Goal: Transaction & Acquisition: Purchase product/service

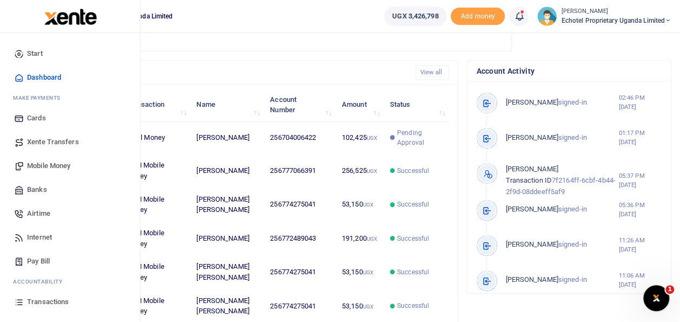
click at [56, 160] on span "Mobile Money" at bounding box center [48, 165] width 43 height 11
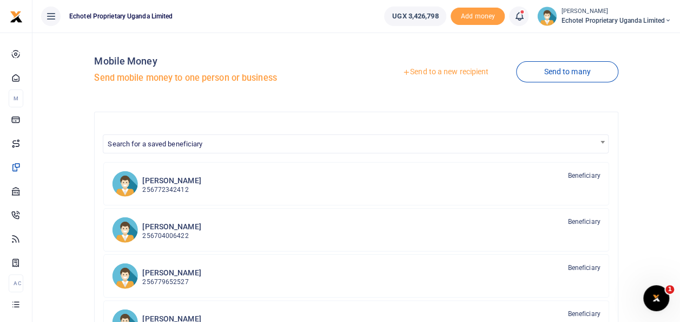
click at [440, 71] on link "Send to a new recipient" at bounding box center [445, 71] width 141 height 19
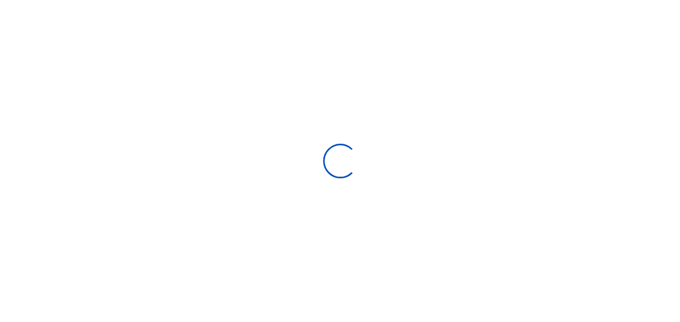
select select "Loading bundles"
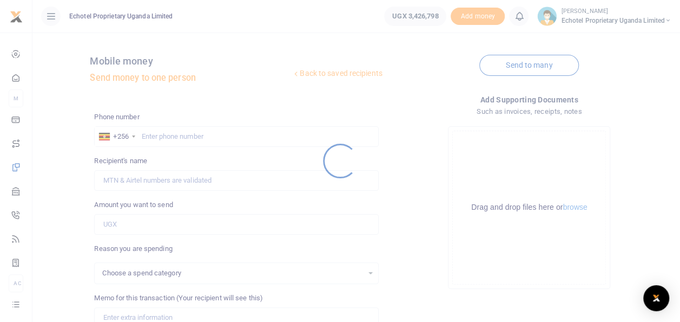
select select
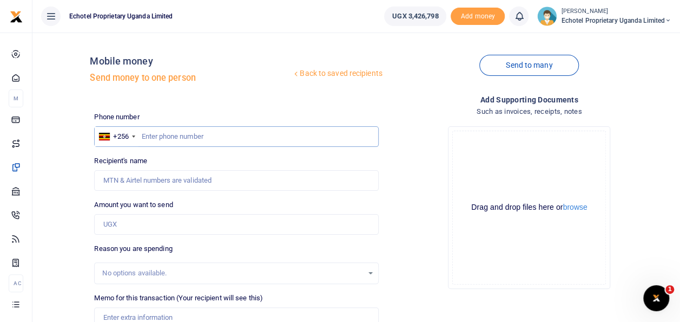
click at [184, 140] on input "text" at bounding box center [236, 136] width 284 height 21
click at [157, 180] on input "Recipient's name" at bounding box center [236, 180] width 284 height 21
click at [364, 154] on div "Phone number +256 Uganda +256 Phone is required. Recipient's name Name is requi…" at bounding box center [236, 277] width 293 height 331
click at [209, 139] on input "text" at bounding box center [236, 136] width 284 height 21
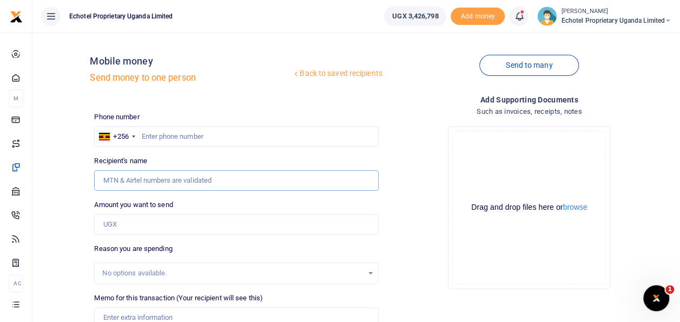
click at [178, 174] on input "Recipient's name" at bounding box center [236, 180] width 284 height 21
type input "T"
type input "Terrence Alinde"
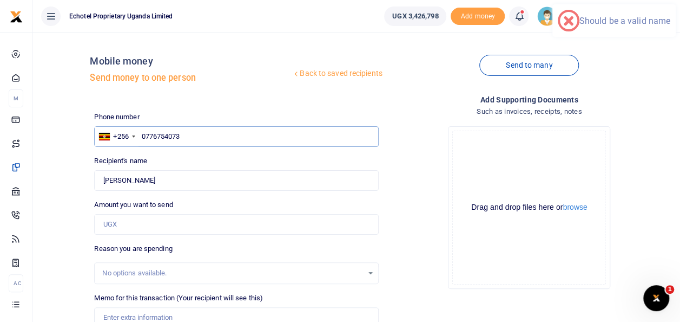
drag, startPoint x: 146, startPoint y: 134, endPoint x: 147, endPoint y: 140, distance: 6.1
click at [146, 135] on input "0776754073" at bounding box center [236, 136] width 284 height 21
type input "776754073"
click at [122, 216] on input "Amount you want to send" at bounding box center [236, 224] width 284 height 21
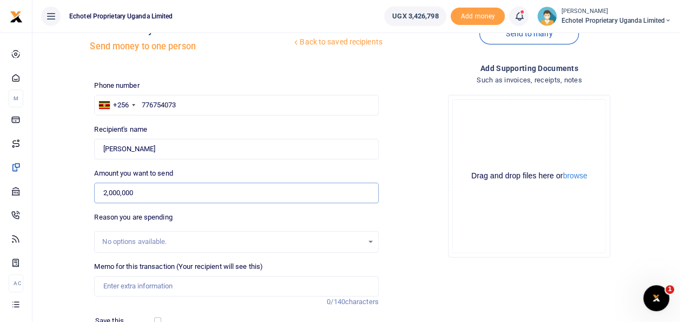
scroll to position [54, 0]
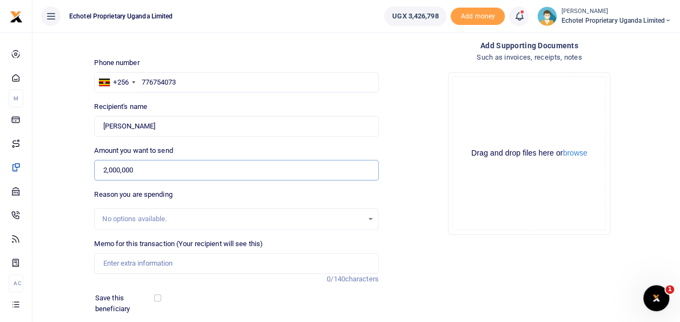
type input "2,000,000"
click at [137, 262] on input "Memo for this transaction (Your recipient will see this)" at bounding box center [236, 263] width 284 height 21
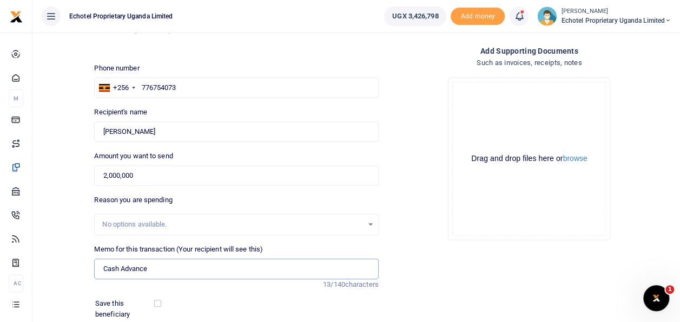
scroll to position [157, 0]
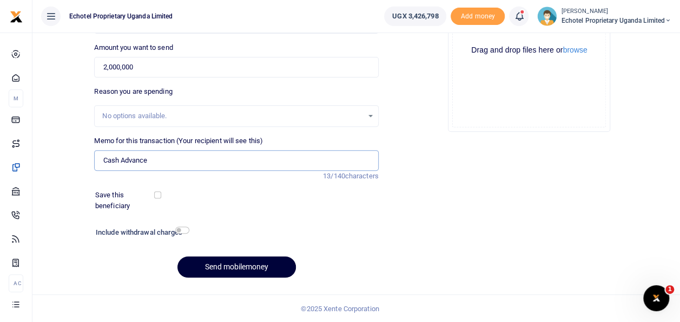
type input "Cash Advance"
click at [220, 268] on button "Send mobilemoney" at bounding box center [237, 266] width 119 height 21
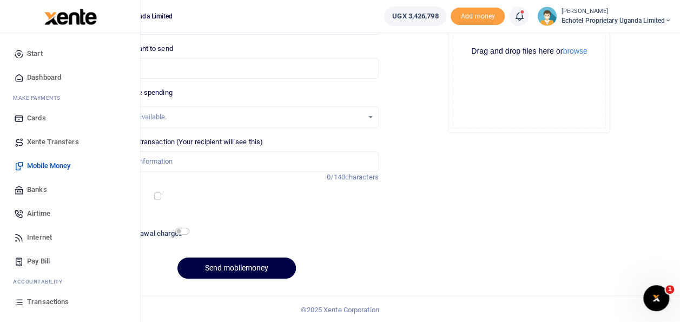
click at [48, 300] on span "Transactions" at bounding box center [48, 301] width 42 height 11
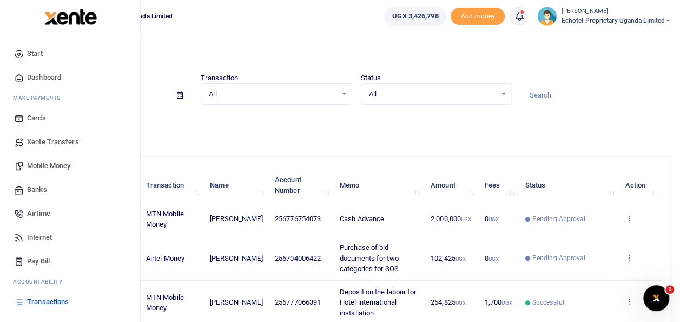
click at [53, 298] on span "Transactions" at bounding box center [48, 301] width 42 height 11
